Goal: Task Accomplishment & Management: Complete application form

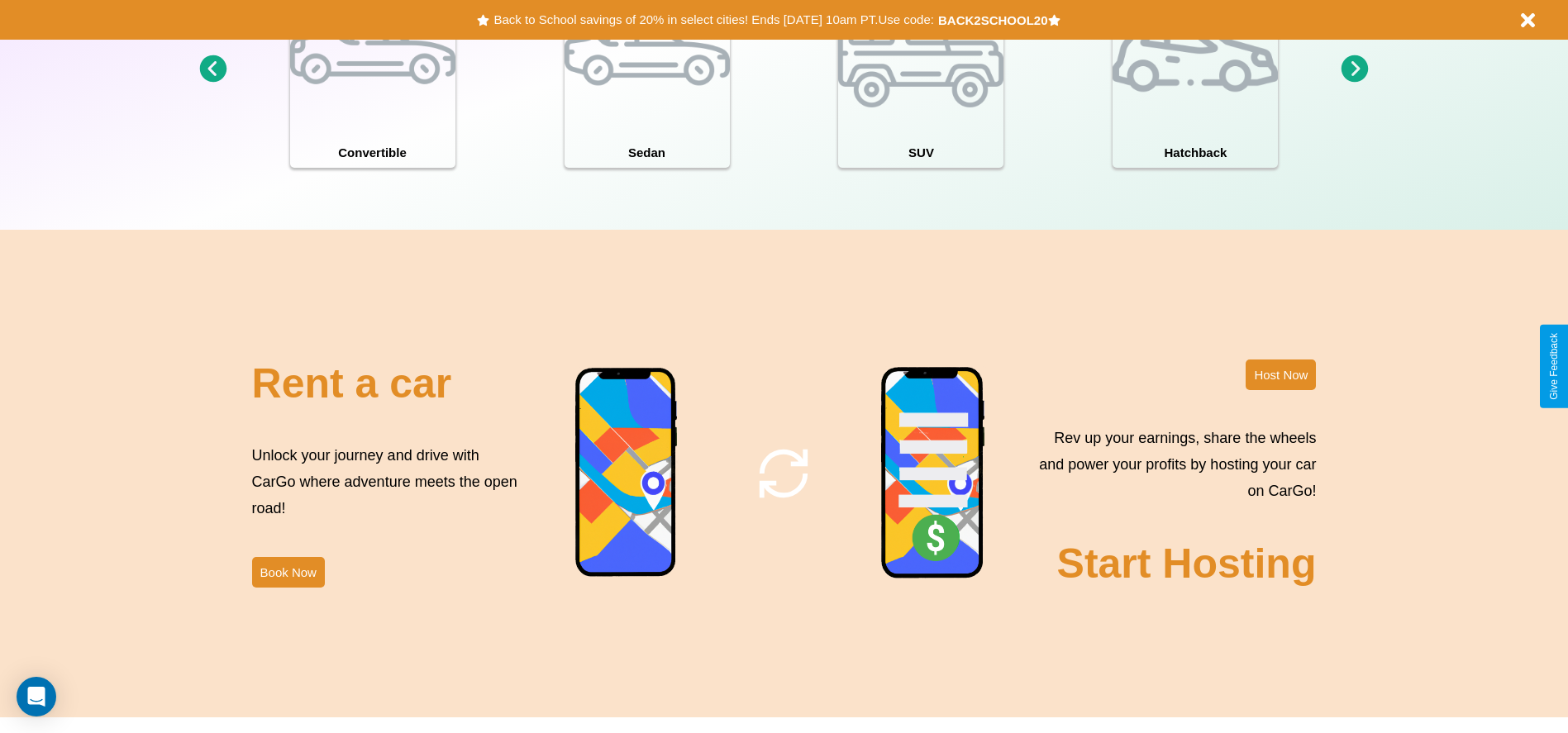
scroll to position [1801, 0]
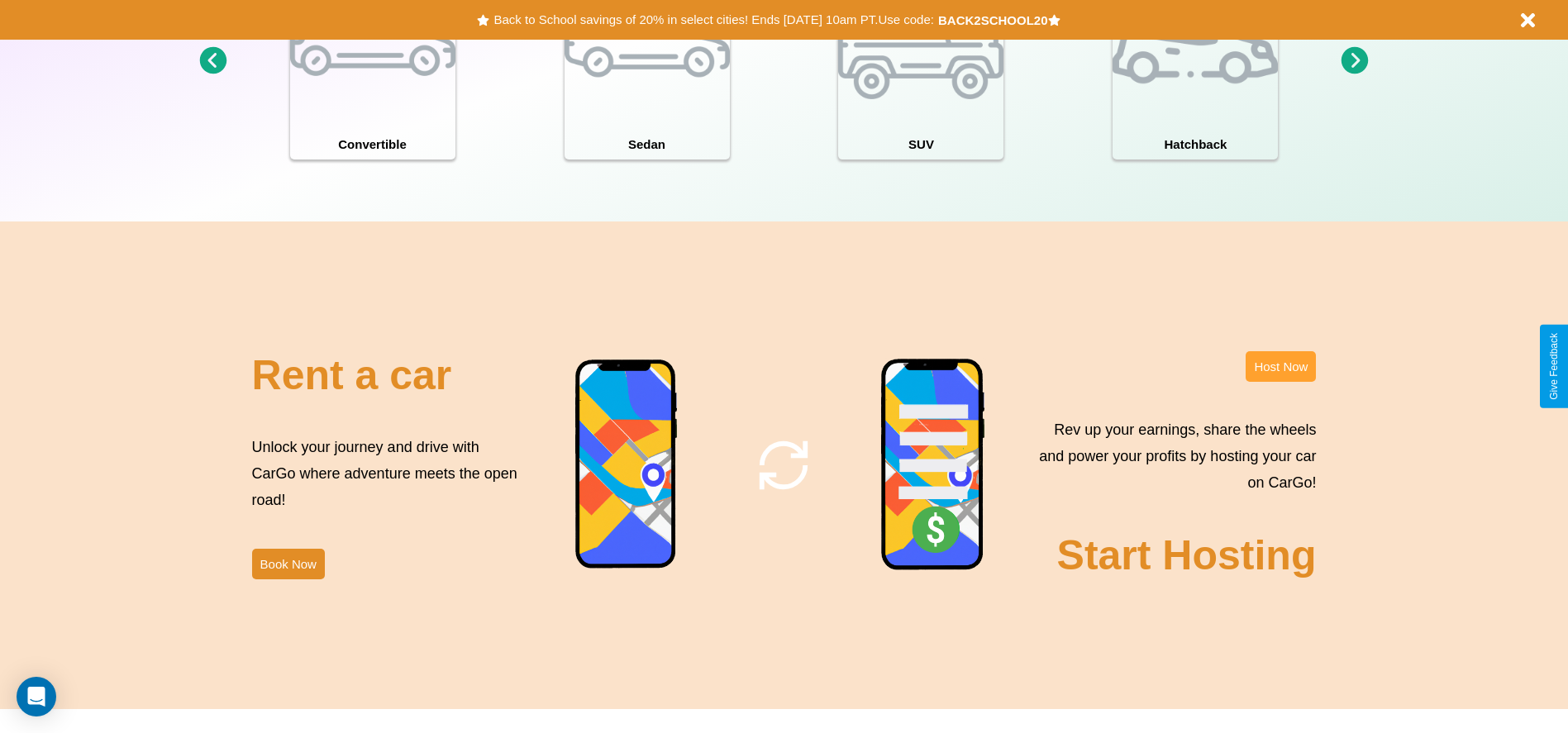
click at [1280, 366] on button "Host Now" at bounding box center [1280, 366] width 70 height 31
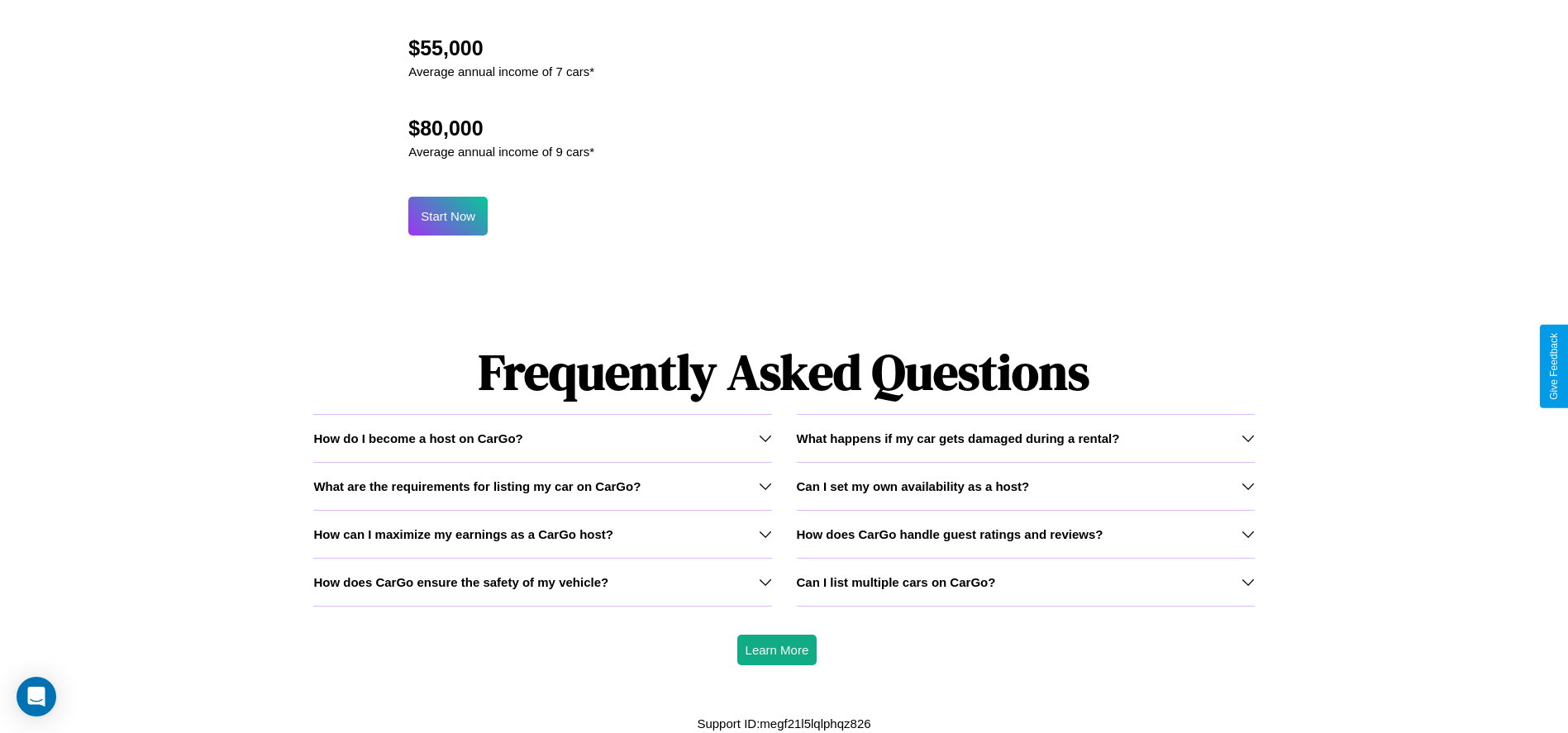
scroll to position [1774, 0]
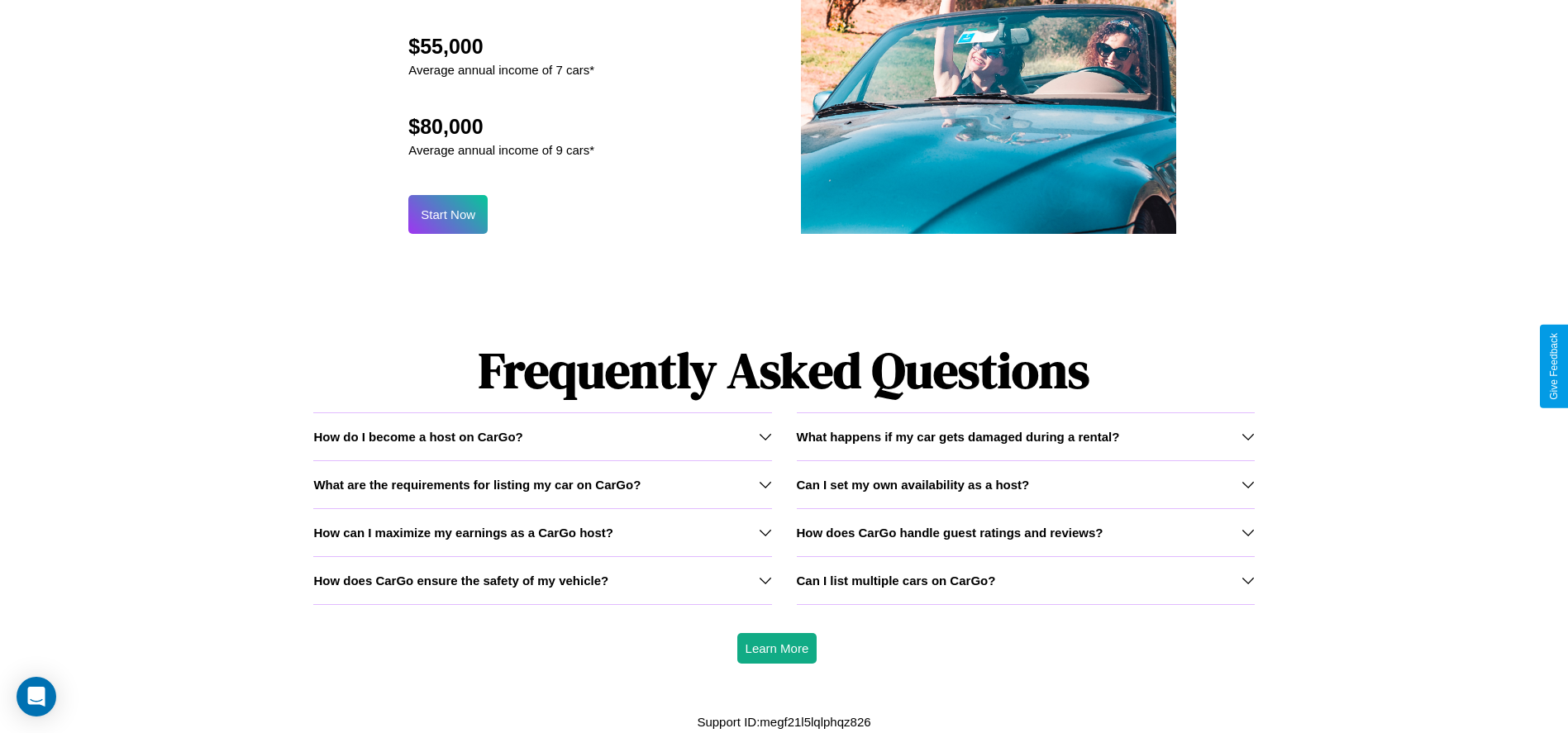
click at [542, 531] on h3 "How can I maximize my earnings as a CarGo host?" at bounding box center [463, 532] width 300 height 14
click at [1248, 484] on icon at bounding box center [1248, 484] width 13 height 13
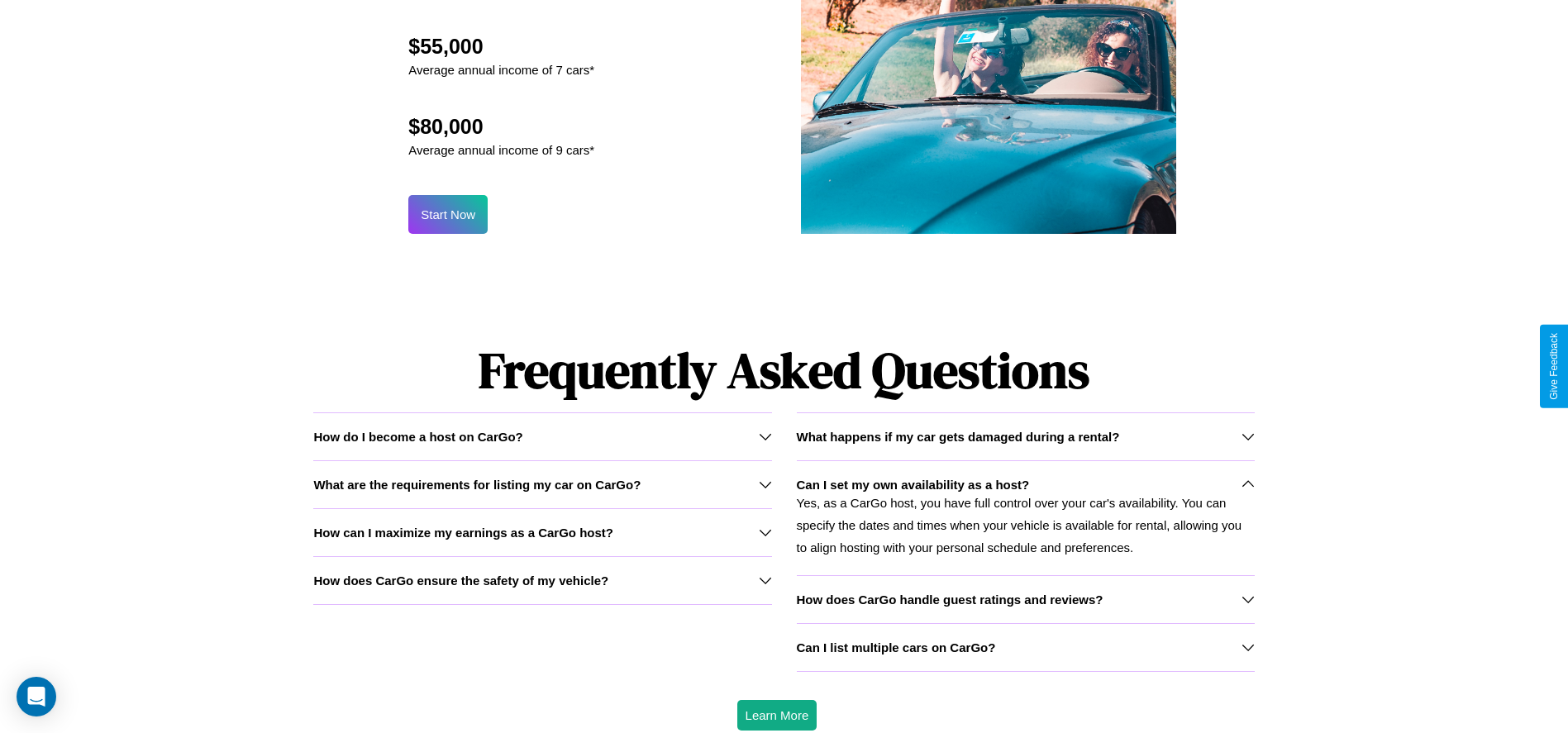
click at [1025, 598] on h3 "How does CarGo handle guest ratings and reviews?" at bounding box center [949, 599] width 307 height 14
click at [1248, 436] on icon at bounding box center [1248, 436] width 13 height 13
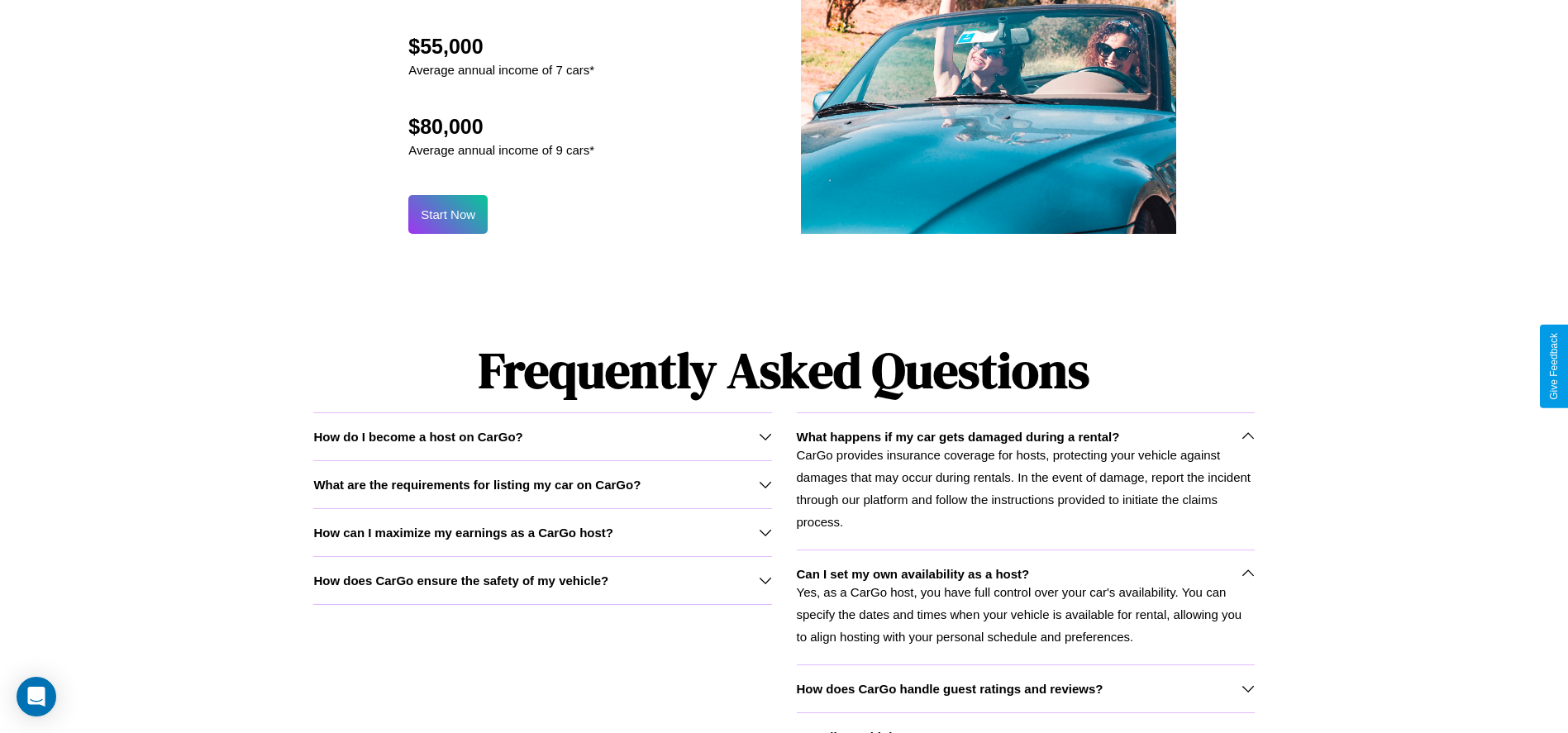
click at [765, 532] on icon at bounding box center [765, 532] width 13 height 13
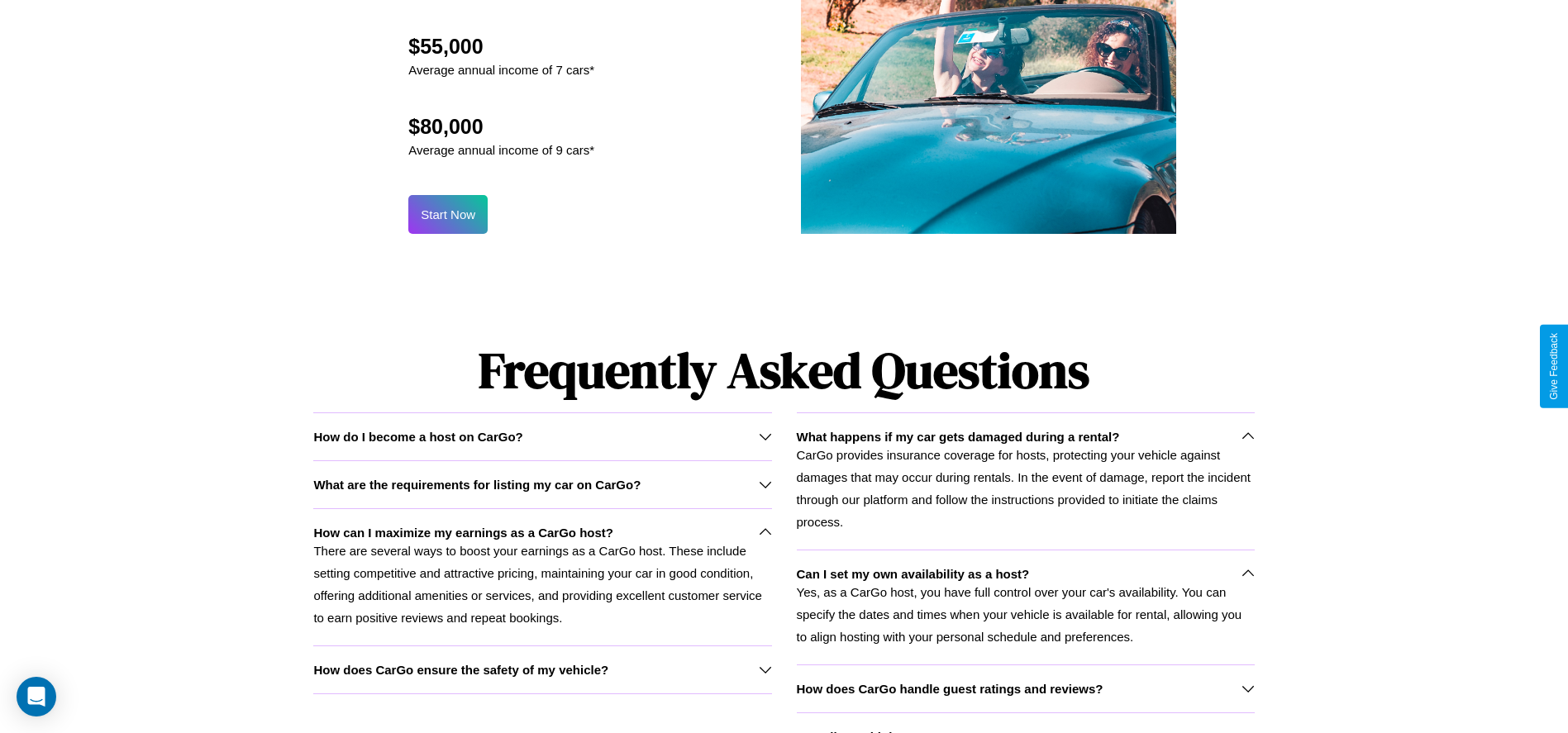
click at [542, 670] on h3 "How does CarGo ensure the safety of my vehicle?" at bounding box center [460, 669] width 295 height 14
click at [1025, 480] on p "CarGo provides insurance coverage for hosts, protecting your vehicle against da…" at bounding box center [1025, 488] width 457 height 89
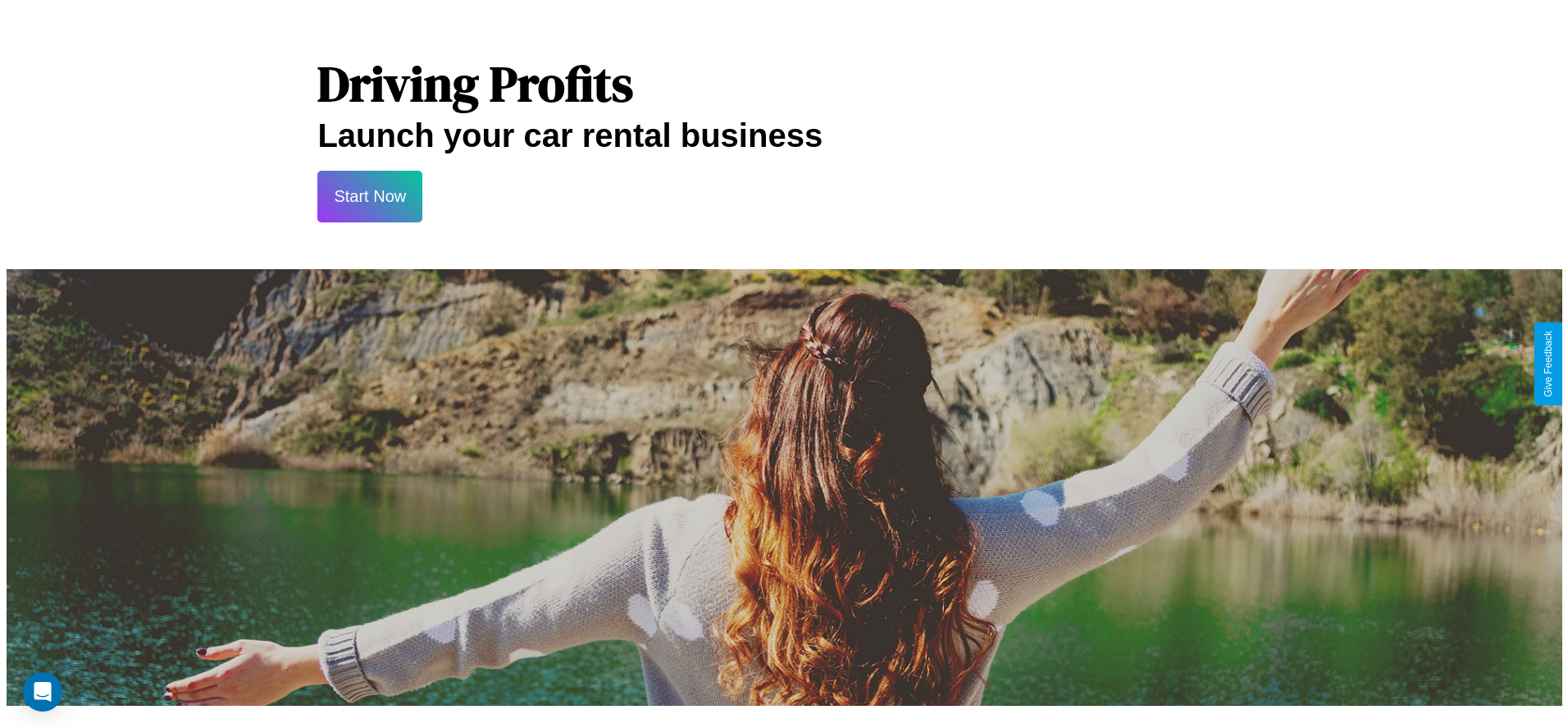
scroll to position [0, 0]
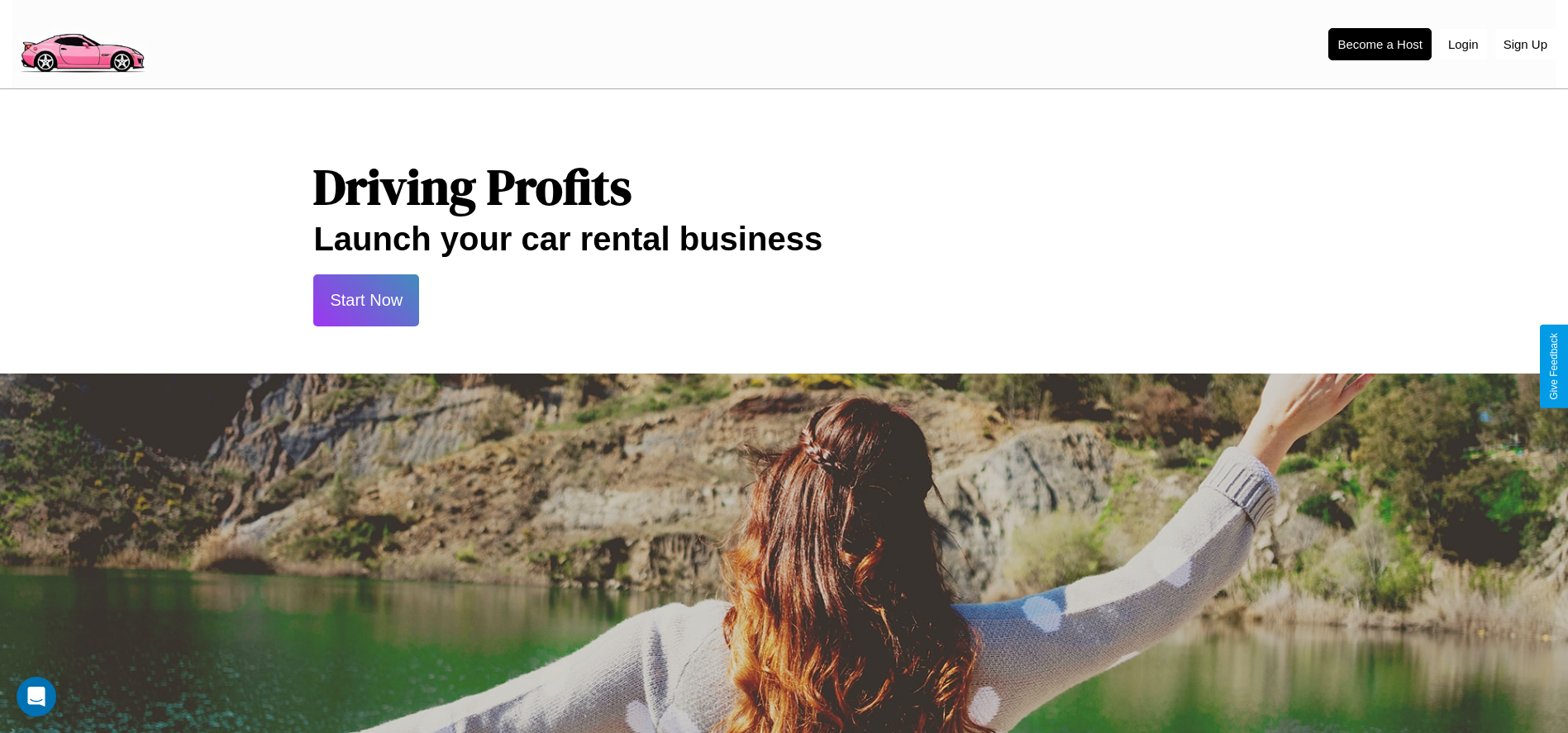
click at [366, 300] on button "Start Now" at bounding box center [366, 301] width 106 height 52
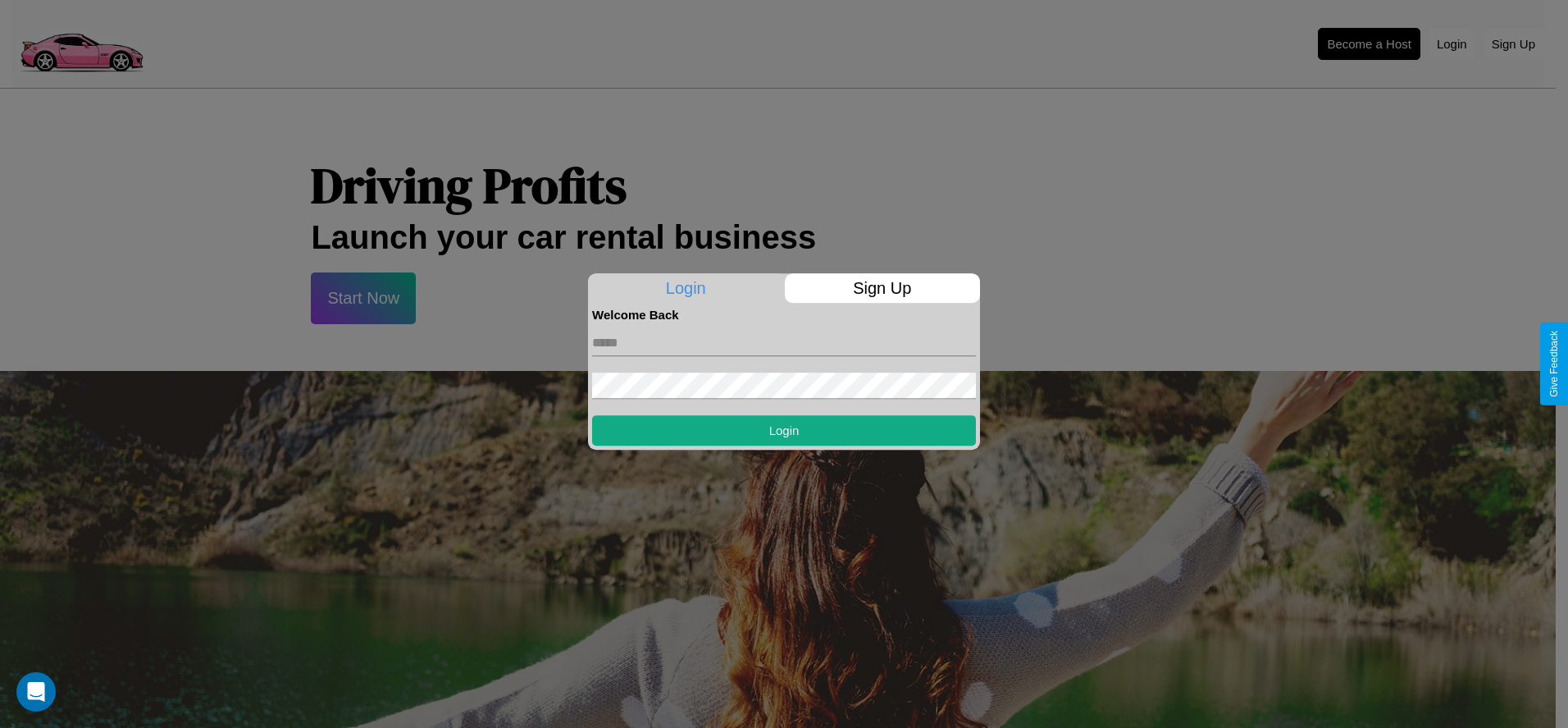
click at [882, 288] on p "Sign Up" at bounding box center [883, 288] width 196 height 30
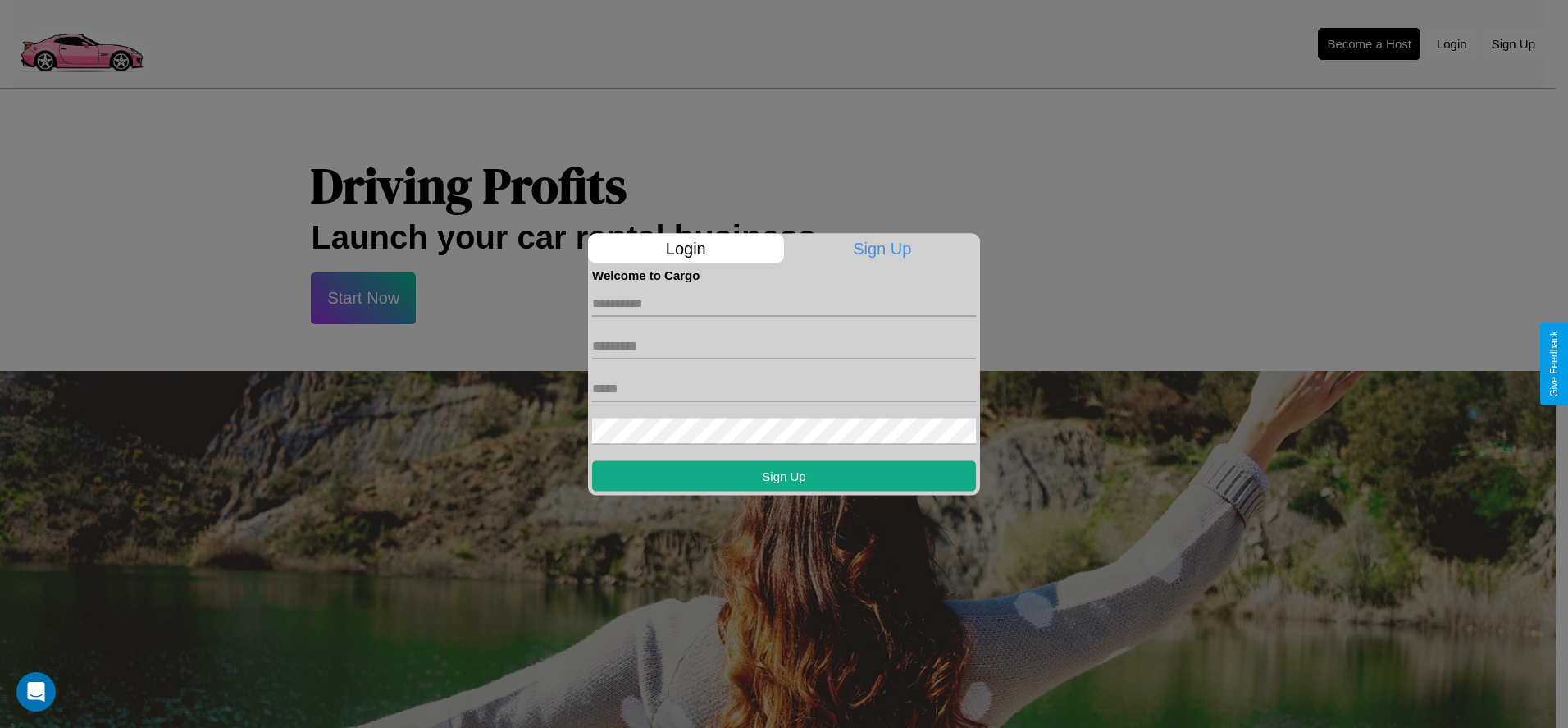
click at [784, 302] on input "text" at bounding box center [783, 302] width 384 height 26
type input "****"
click at [784, 345] on input "text" at bounding box center [783, 345] width 384 height 26
type input "****"
click at [784, 389] on input "text" at bounding box center [783, 388] width 384 height 26
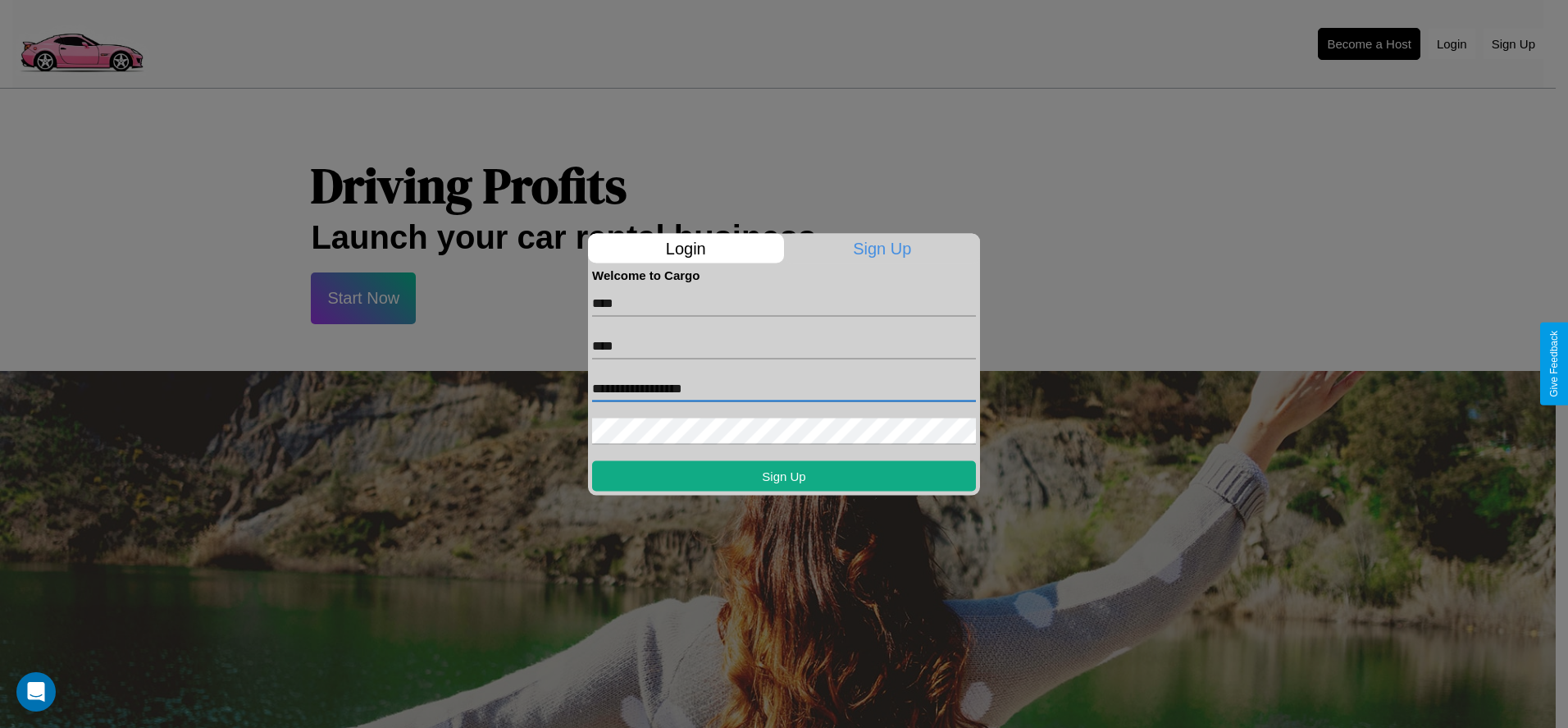
type input "**********"
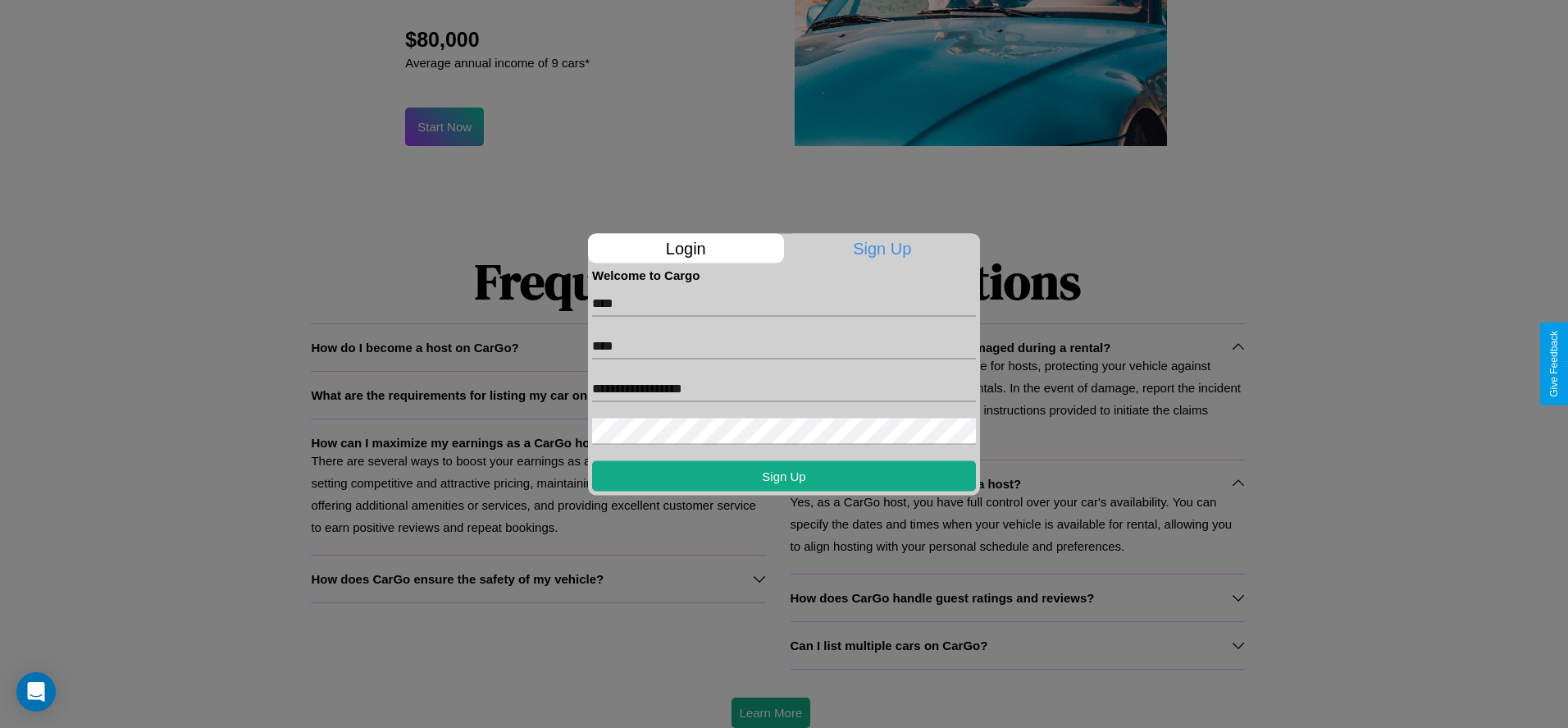
click at [770, 712] on div at bounding box center [784, 364] width 1568 height 728
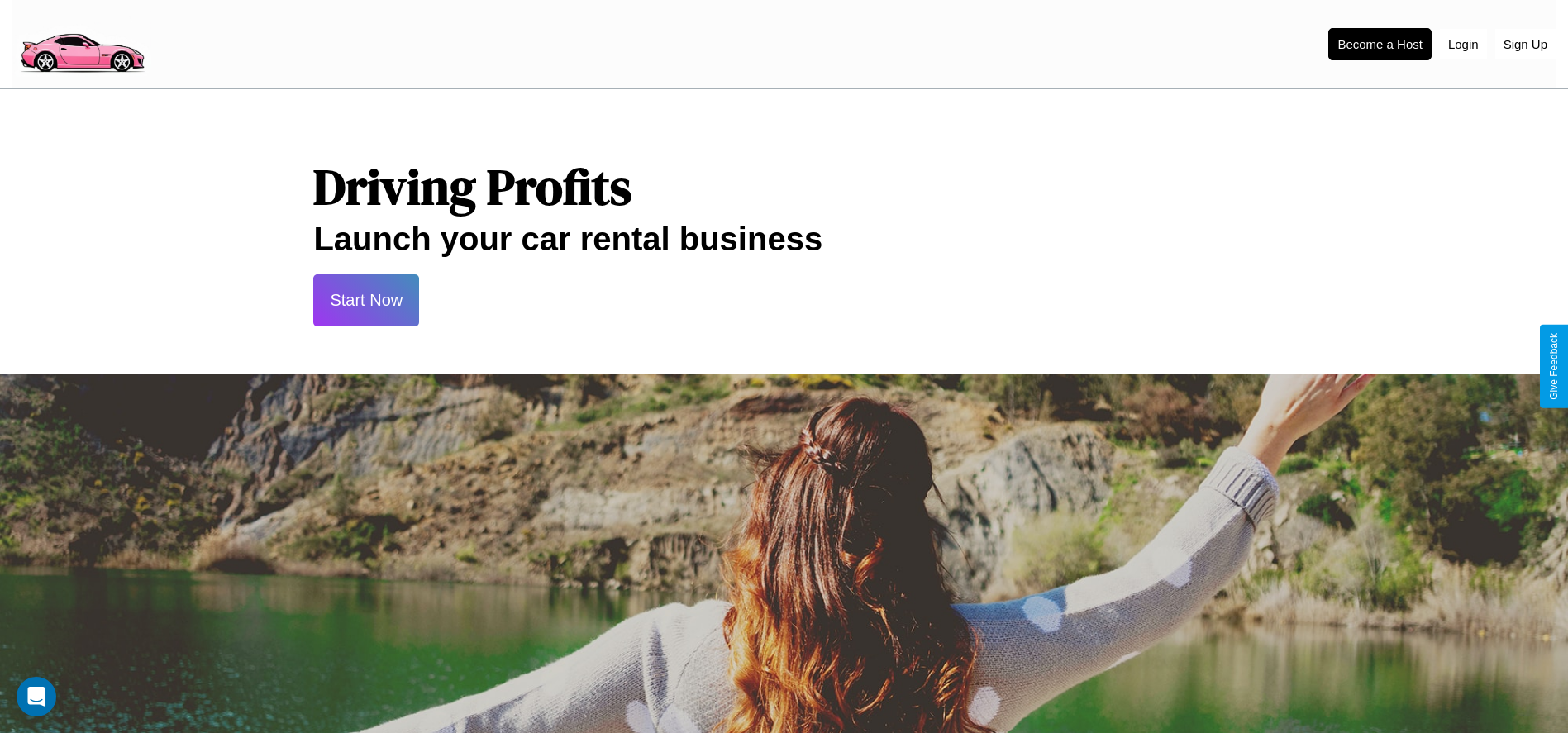
click at [366, 300] on button "Start Now" at bounding box center [366, 301] width 106 height 52
